Goal: Complete Application Form: Complete application form

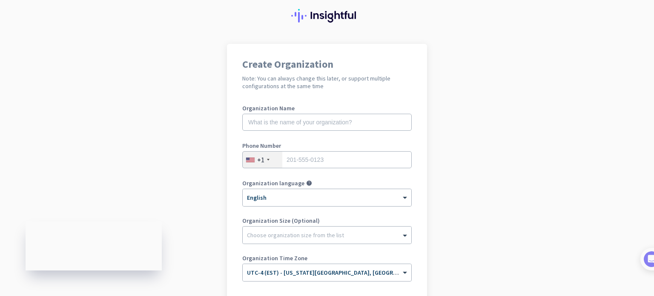
scroll to position [85, 0]
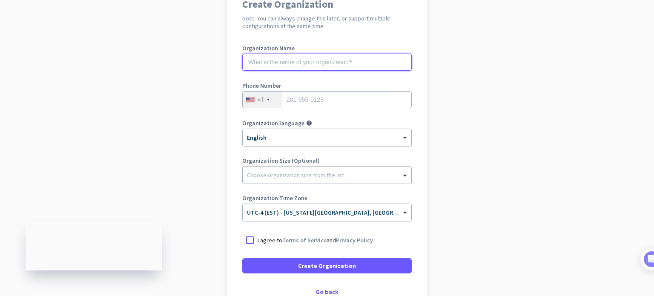
click at [346, 65] on input "text" at bounding box center [326, 62] width 169 height 17
type input "AI Video Generators Free"
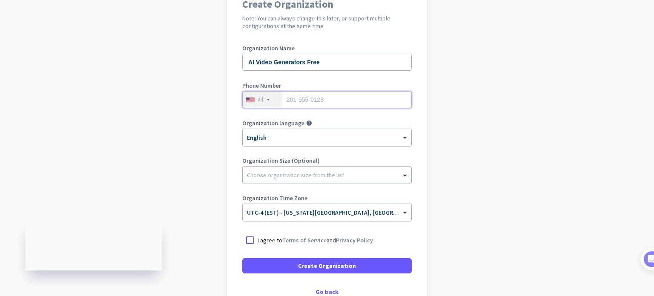
type input "965585527"
click at [330, 101] on input "965585527" at bounding box center [326, 99] width 169 height 17
click at [267, 99] on div at bounding box center [268, 100] width 3 height 2
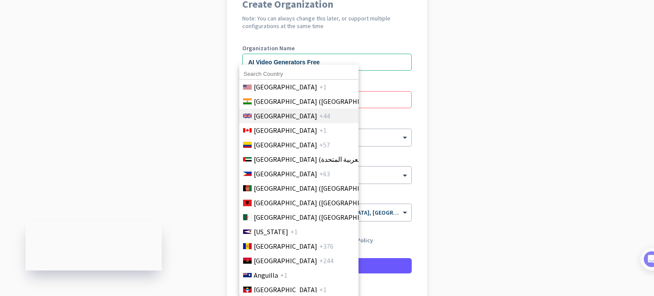
click at [278, 120] on span "[GEOGRAPHIC_DATA]" at bounding box center [285, 116] width 63 height 10
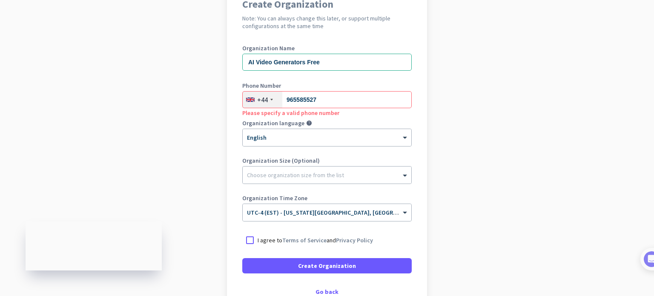
click at [266, 103] on div "+44" at bounding box center [263, 100] width 40 height 16
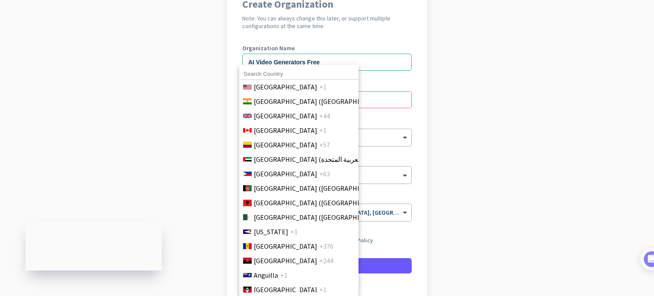
click at [315, 68] on div at bounding box center [298, 73] width 119 height 11
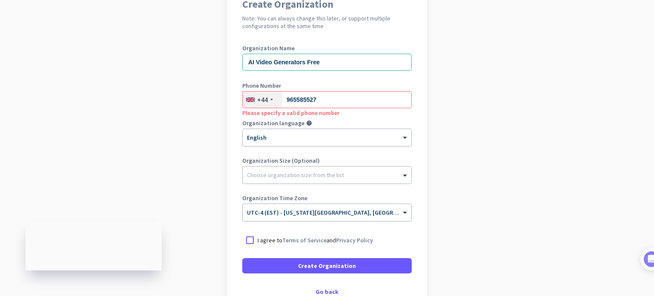
click at [248, 96] on div "+44" at bounding box center [263, 100] width 40 height 16
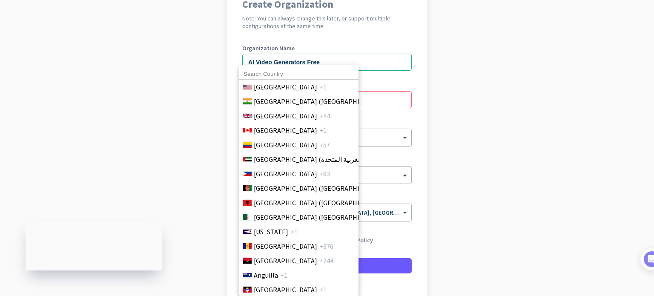
click at [273, 73] on input at bounding box center [298, 74] width 119 height 11
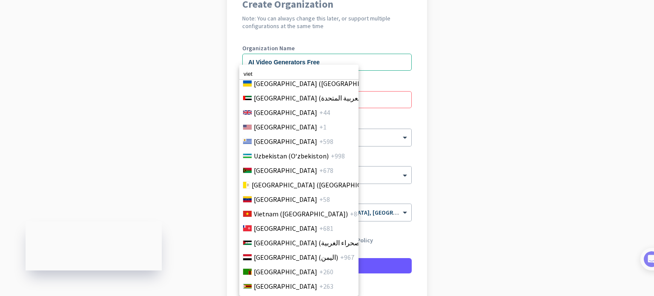
scroll to position [3412, 0]
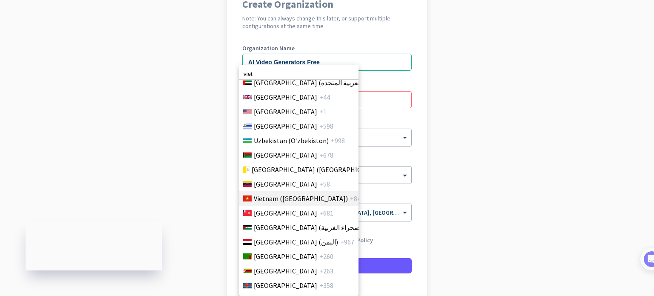
type input "viet"
click at [295, 193] on span "Vietnam ([GEOGRAPHIC_DATA])" at bounding box center [301, 198] width 94 height 10
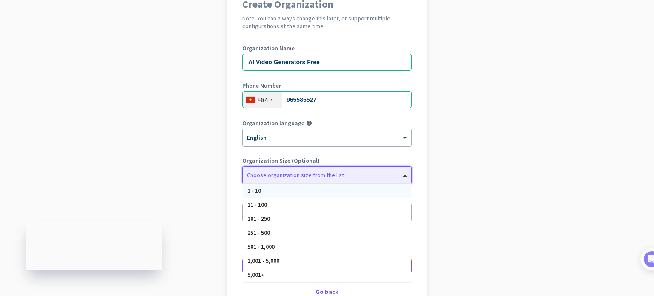
click at [297, 171] on div at bounding box center [327, 173] width 169 height 9
click at [536, 172] on app-onboarding-organization "Create Organization Note: You can always change this later, or support multiple…" at bounding box center [327, 168] width 654 height 369
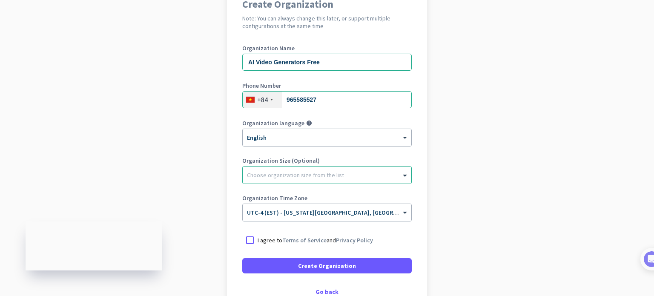
click at [261, 240] on p "I agree to Terms of Service and Privacy Policy" at bounding box center [315, 240] width 115 height 9
click at [0, 0] on input "I agree to Terms of Service and Privacy Policy" at bounding box center [0, 0] width 0 height 0
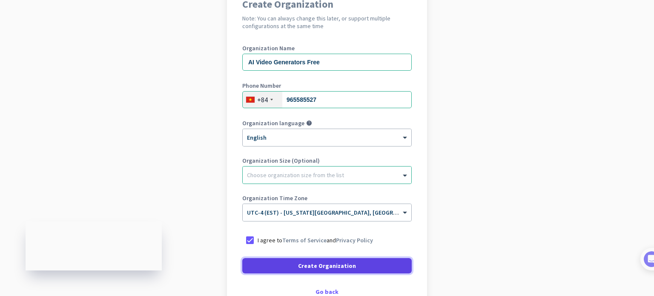
click at [312, 260] on span at bounding box center [326, 265] width 169 height 20
